Goal: Task Accomplishment & Management: Manage account settings

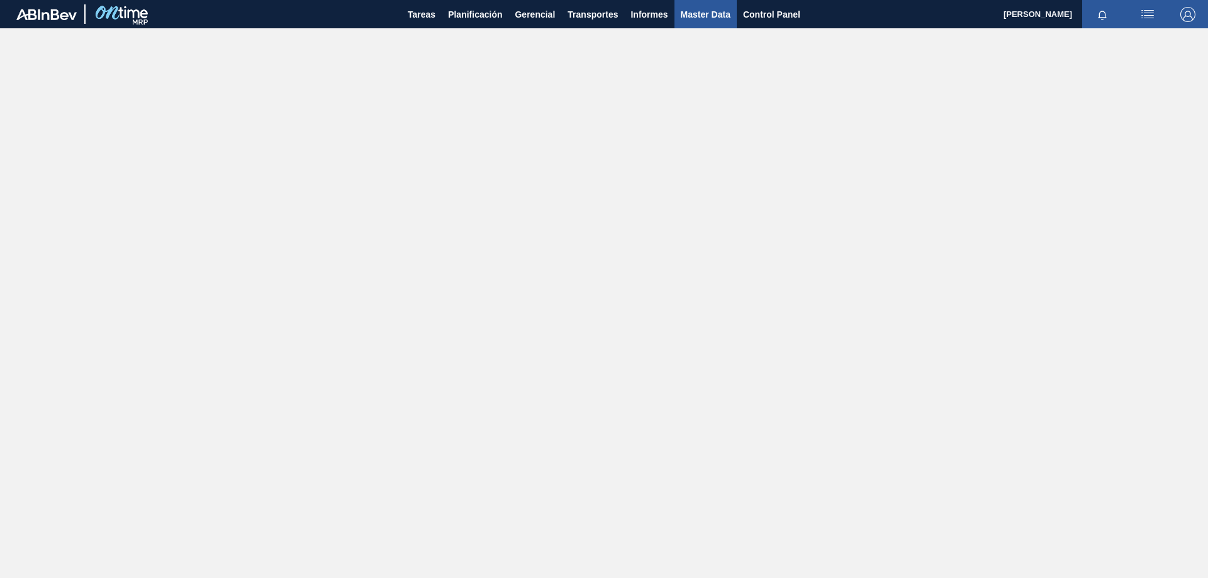
click at [707, 21] on span "Master Data" at bounding box center [706, 14] width 50 height 15
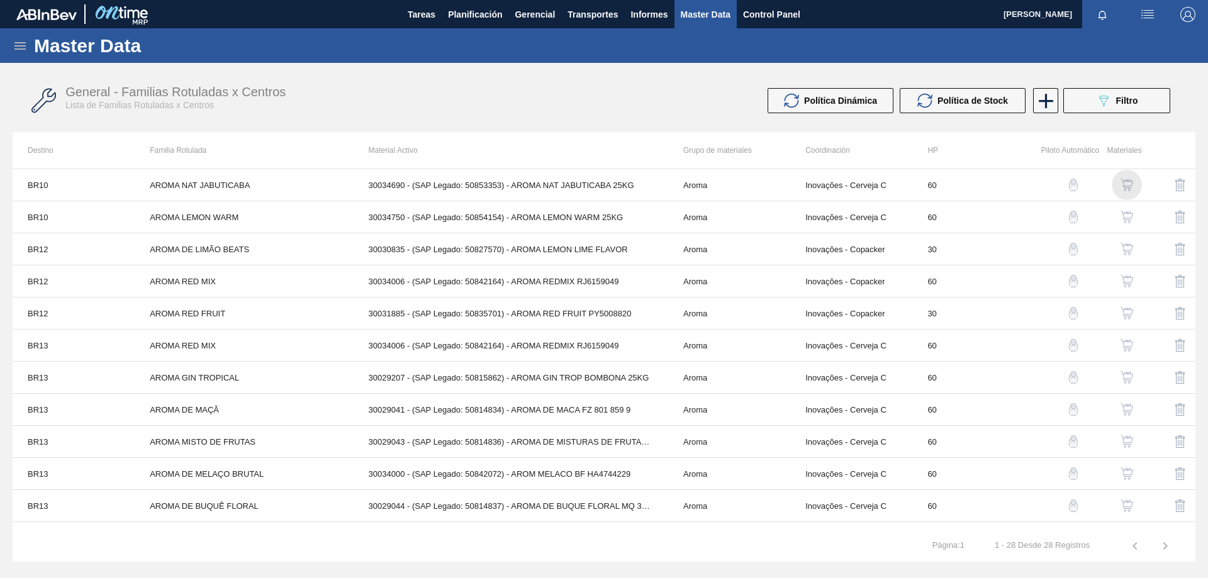
click at [1123, 183] on img "button" at bounding box center [1127, 185] width 13 height 13
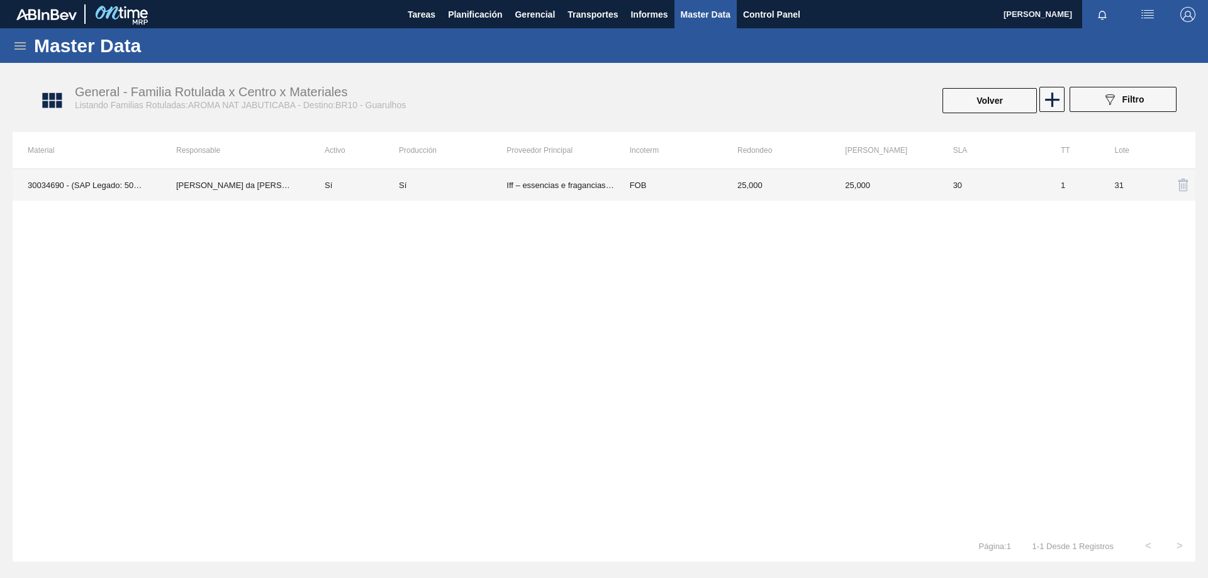
click at [704, 186] on td "FOB" at bounding box center [669, 184] width 108 height 31
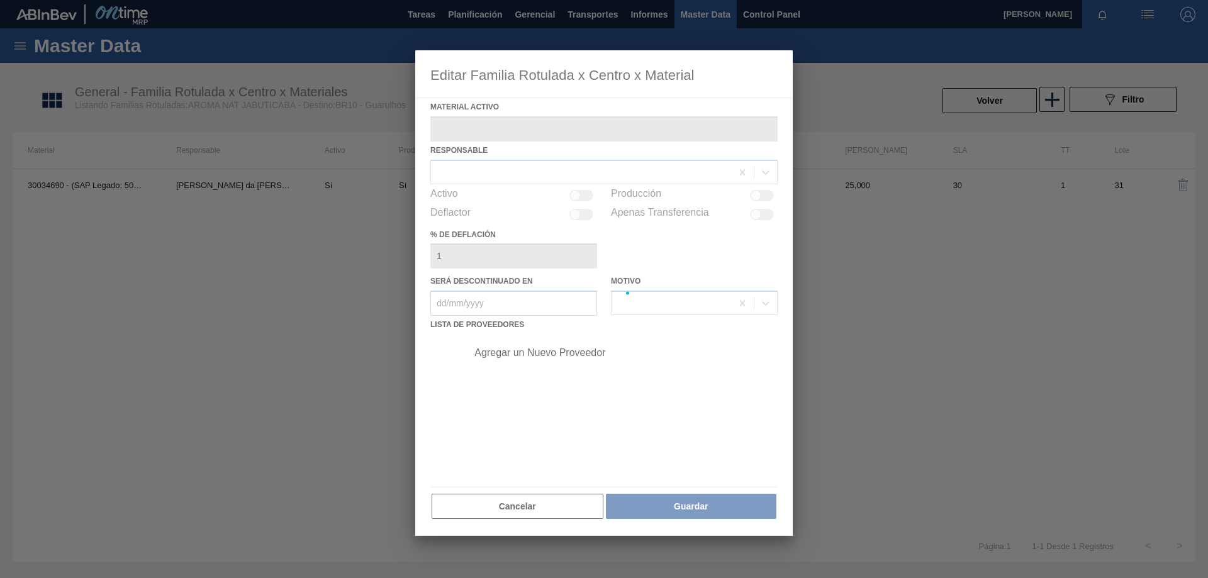
type Activo "30034690 - (SAP Legado: 50853353) - AROMA NAT JABUTICABA 25KG"
checkbox input "true"
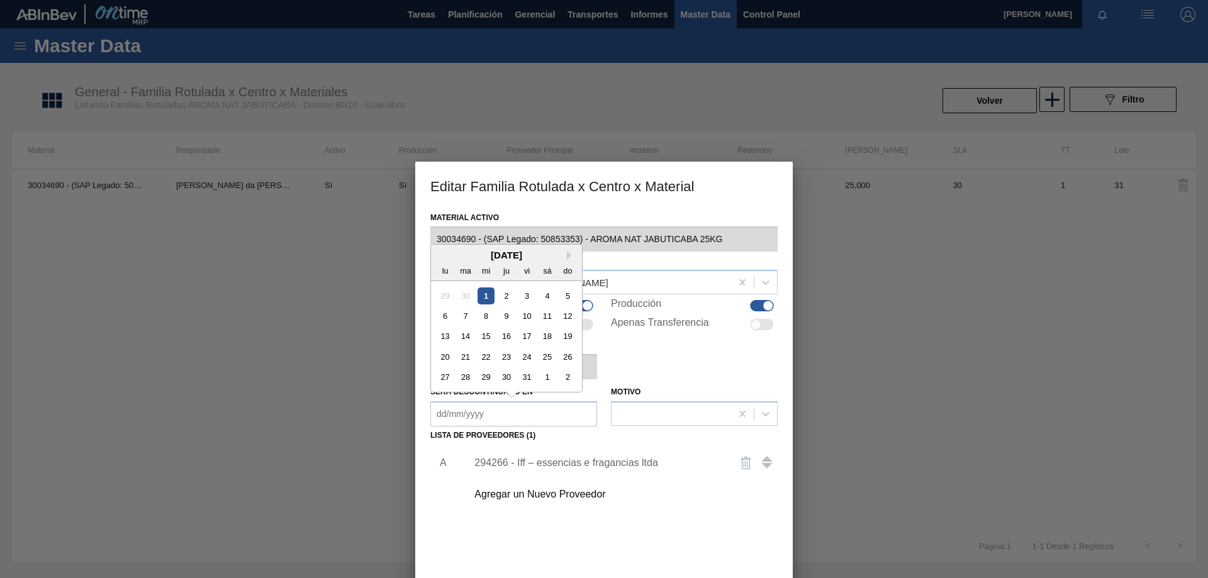
drag, startPoint x: 503, startPoint y: 420, endPoint x: 394, endPoint y: 419, distance: 108.9
click at [394, 419] on div "Editar Familia Rotulada x Centro x Material Material Activo 30034690 - (SAP Leg…" at bounding box center [604, 289] width 1208 height 578
click at [654, 355] on div "% de Deflación 1" at bounding box center [603, 357] width 347 height 43
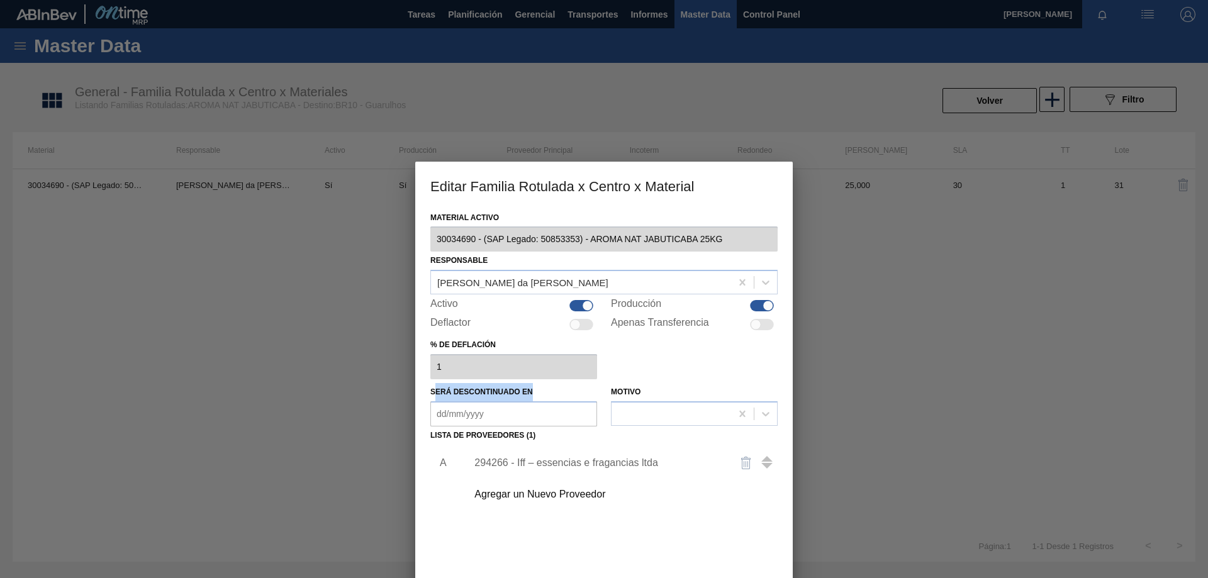
drag, startPoint x: 436, startPoint y: 390, endPoint x: 535, endPoint y: 389, distance: 99.4
click at [535, 389] on div "Será descontinuado en" at bounding box center [513, 404] width 167 height 43
click at [600, 209] on label "Material Activo" at bounding box center [603, 218] width 347 height 18
click at [335, 439] on div at bounding box center [604, 289] width 1208 height 578
click at [466, 416] on en "Será descontinuado en" at bounding box center [513, 414] width 167 height 25
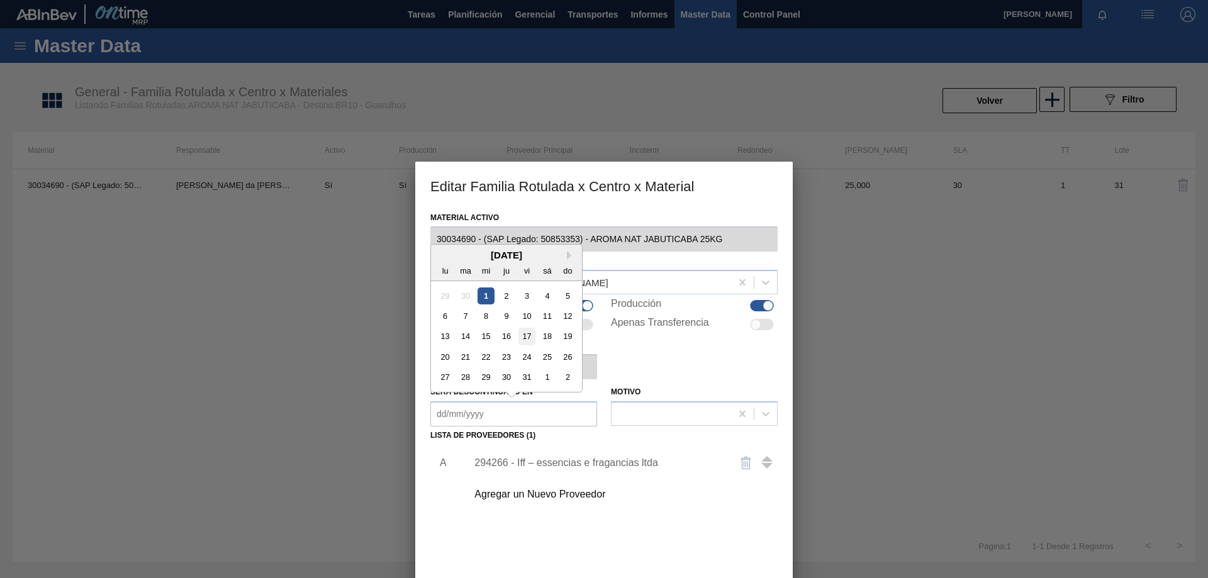
click at [526, 330] on div "17" at bounding box center [527, 336] width 17 height 17
type en "[DATE]"
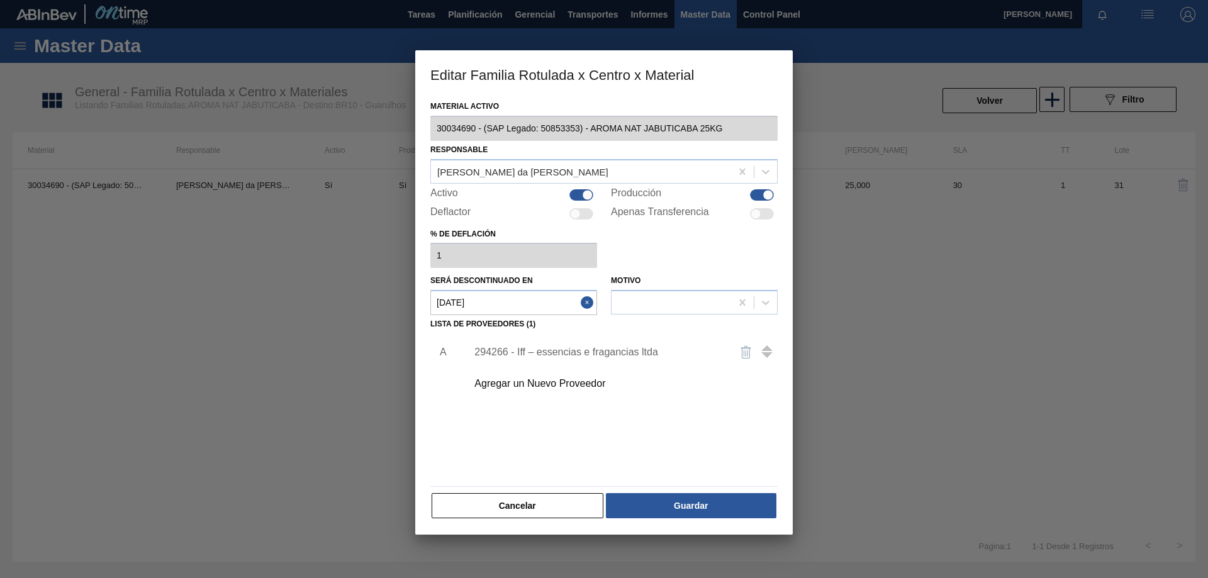
click at [505, 508] on button "Cancelar" at bounding box center [518, 505] width 172 height 25
